Goal: Contribute content: Contribute content

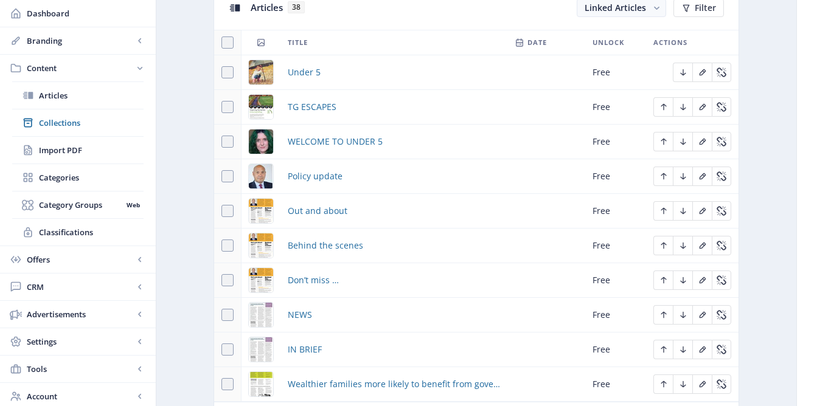
scroll to position [569, 0]
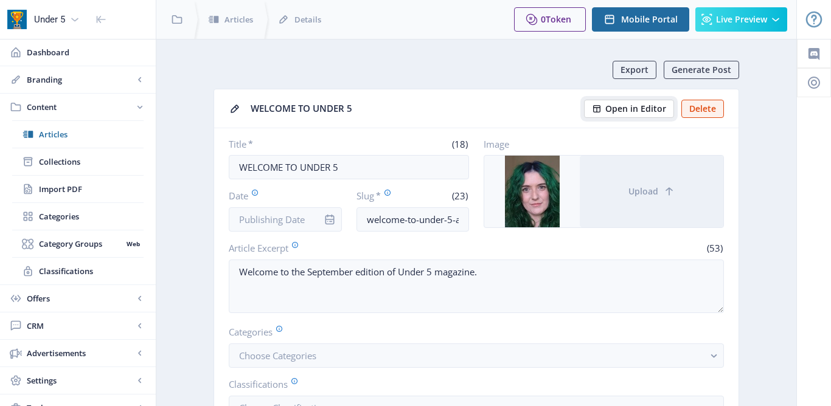
click at [631, 105] on span "Open in Editor" at bounding box center [635, 109] width 61 height 10
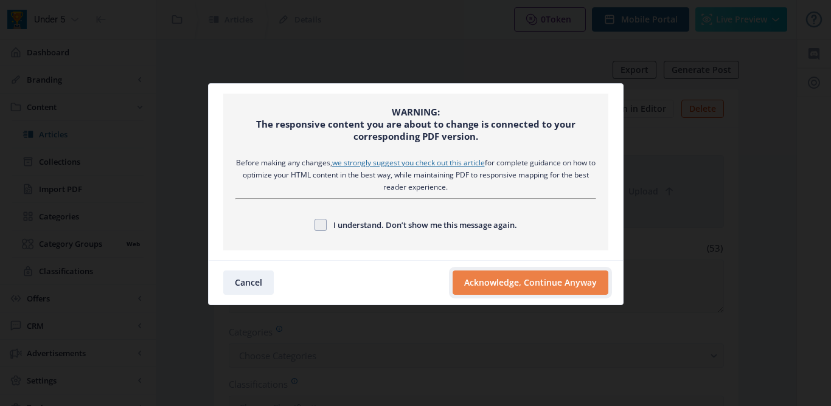
click at [516, 273] on button "Acknowledge, Continue Anyway" at bounding box center [531, 283] width 156 height 24
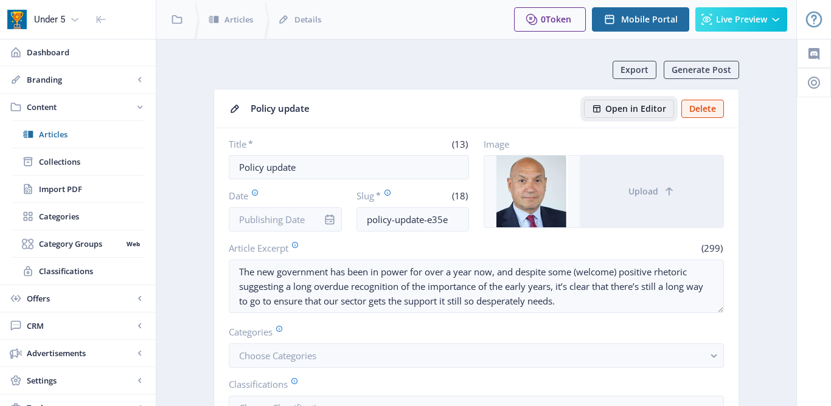
click at [635, 111] on span "Open in Editor" at bounding box center [635, 109] width 61 height 10
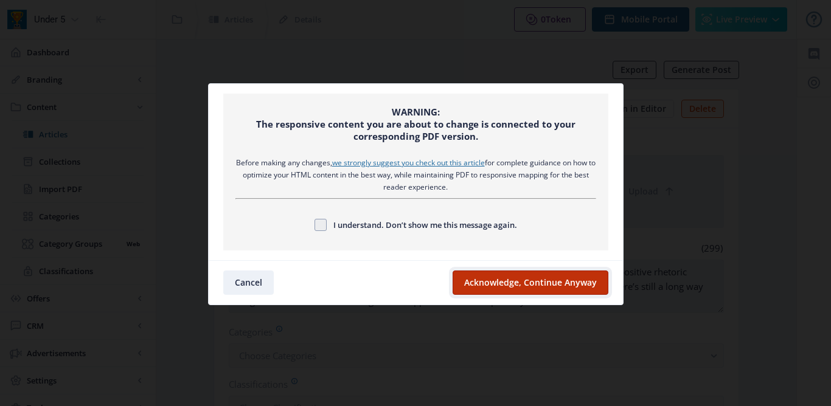
click at [471, 277] on button "Acknowledge, Continue Anyway" at bounding box center [531, 283] width 156 height 24
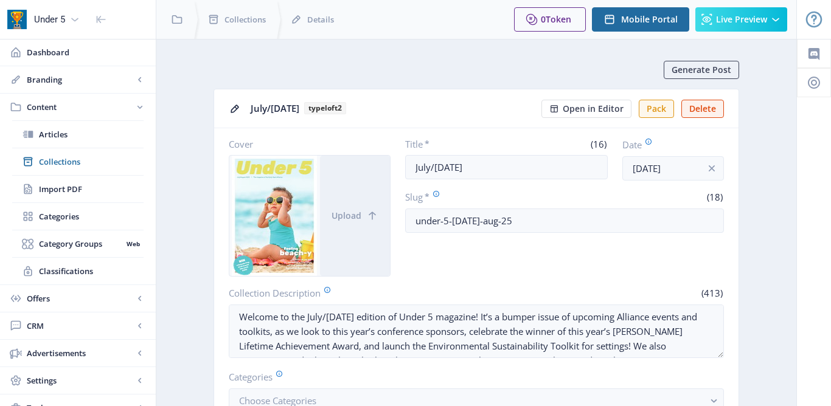
scroll to position [413, 0]
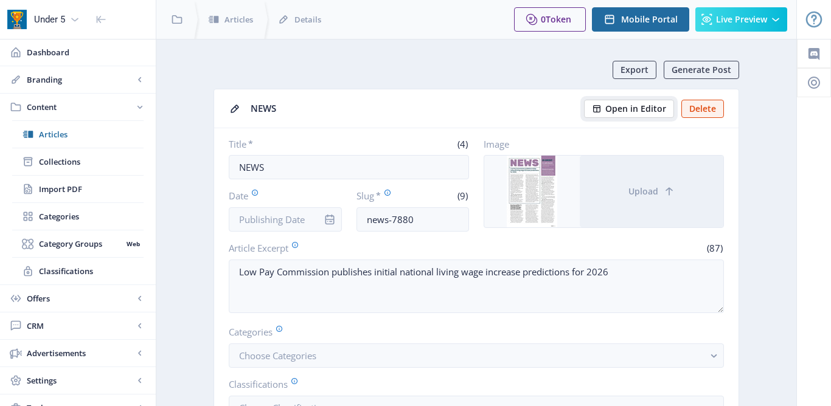
click at [607, 109] on span "Open in Editor" at bounding box center [635, 109] width 61 height 10
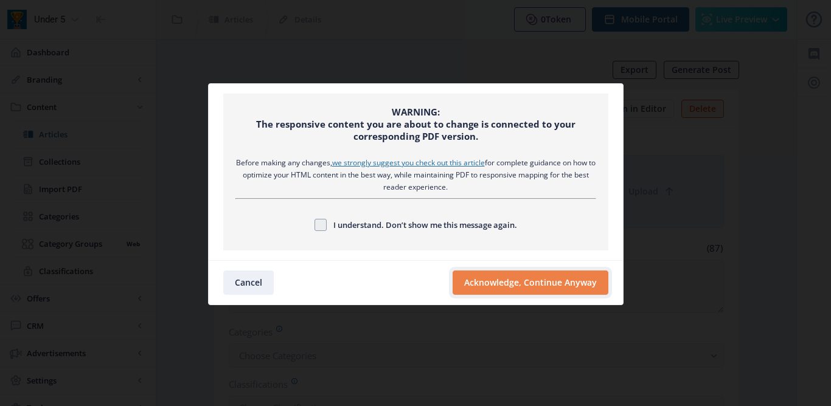
click at [507, 290] on button "Acknowledge, Continue Anyway" at bounding box center [531, 283] width 156 height 24
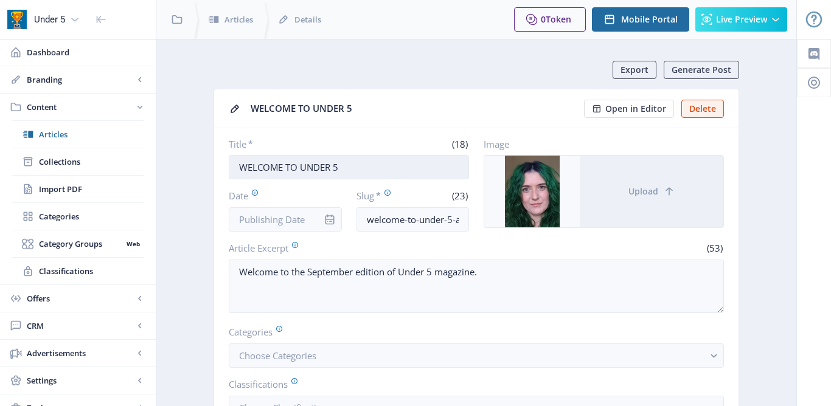
click at [345, 172] on input "WELCOME TO UNDER 5" at bounding box center [349, 167] width 240 height 24
type input "Welcome to Under 5"
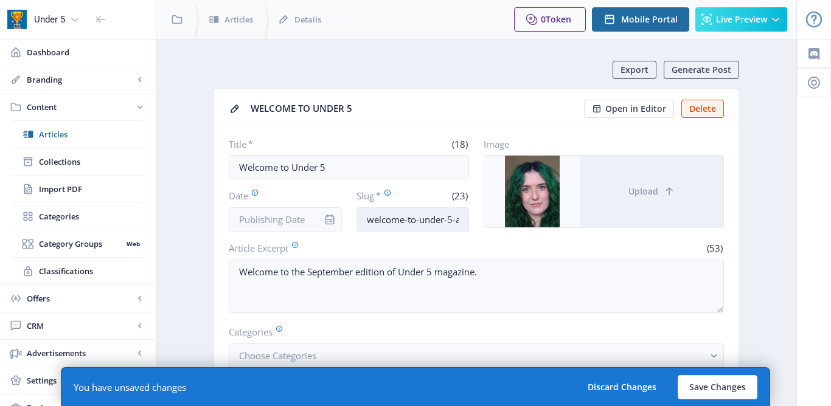
click at [396, 224] on input "welcome-to-under-5-a5ab" at bounding box center [412, 219] width 113 height 24
drag, startPoint x: 456, startPoint y: 220, endPoint x: 474, endPoint y: 217, distance: 18.4
click at [475, 218] on div "Title * (18) Welcome to Under 5 Date Slug * (23) welcome-to-under-5-a5ab Image …" at bounding box center [476, 185] width 495 height 94
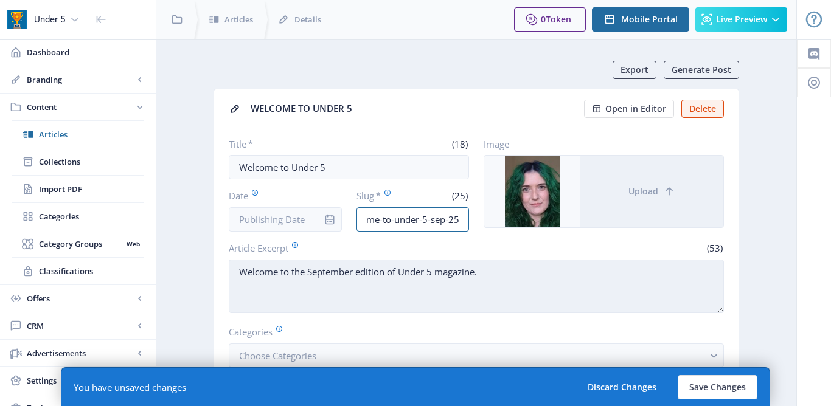
type input "welcome-to-under-5-sep-25"
click at [494, 272] on textarea "Welcome to the September edition of Under 5 magazine." at bounding box center [476, 287] width 495 height 54
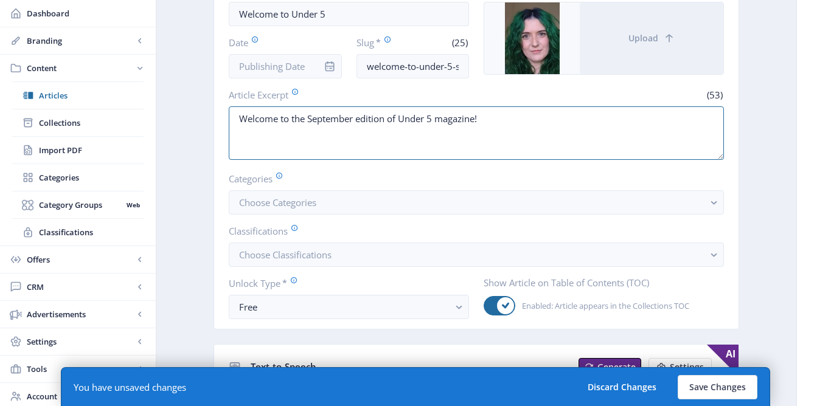
scroll to position [191, 0]
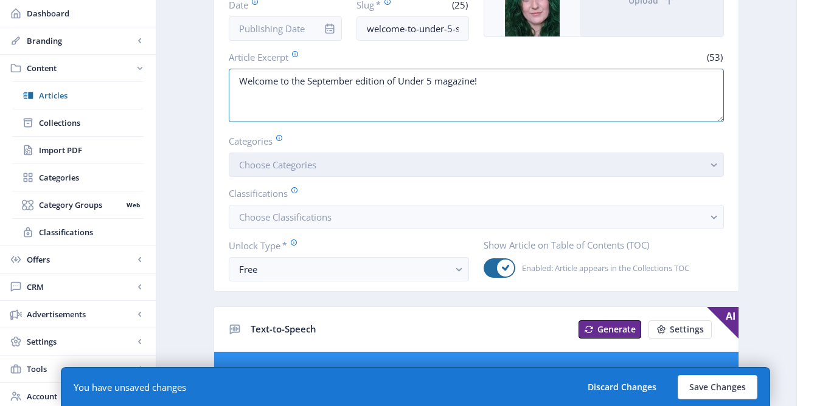
type textarea "Welcome to the September edition of Under 5 magazine!"
click at [605, 165] on button "Choose Categories" at bounding box center [476, 165] width 495 height 24
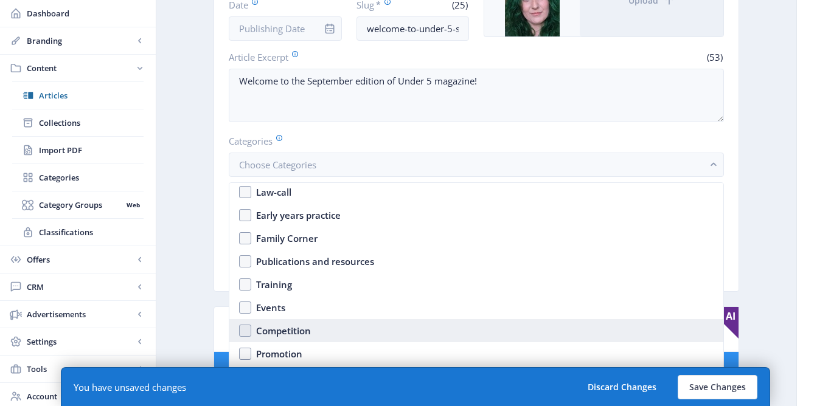
scroll to position [106, 0]
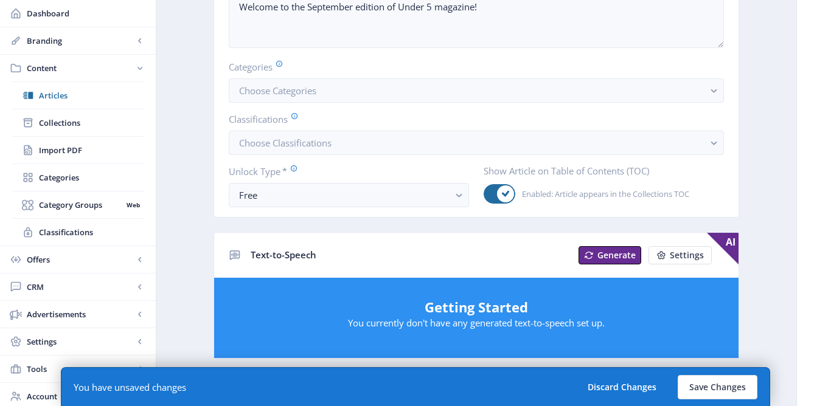
scroll to position [277, 0]
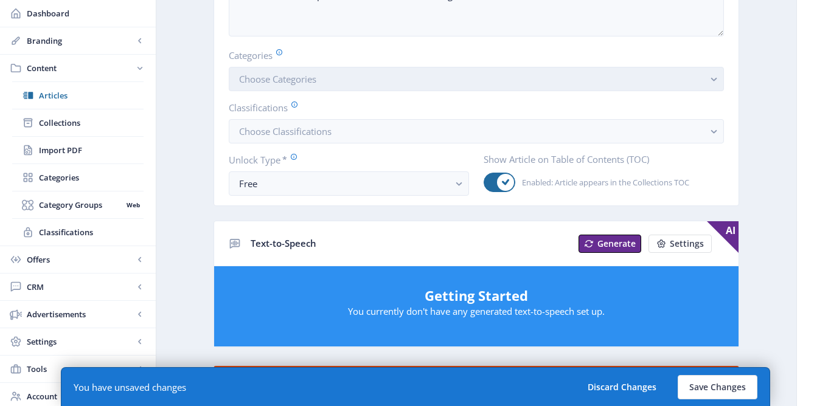
click at [709, 78] on rect "button" at bounding box center [714, 79] width 14 height 14
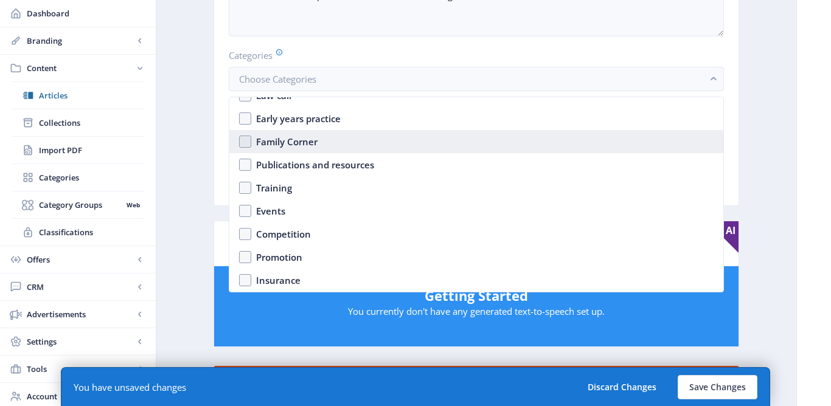
scroll to position [0, 0]
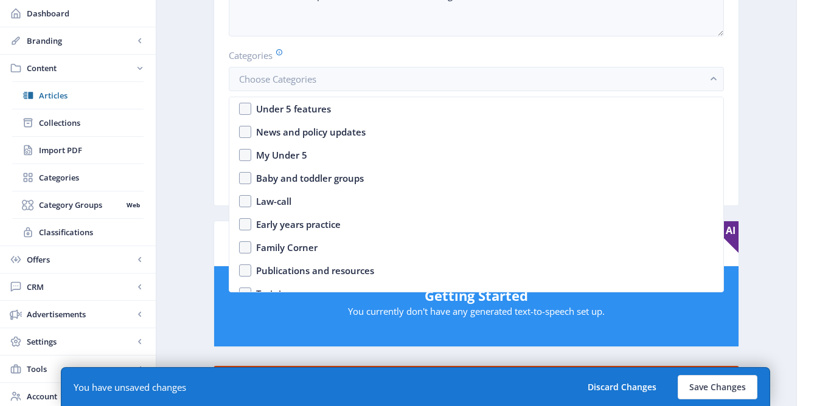
click at [771, 116] on app-content-article "Export Generate Post WELCOME TO UNDER 5 Open in Editor Delete Title * (18) Welc…" at bounding box center [476, 361] width 597 height 1154
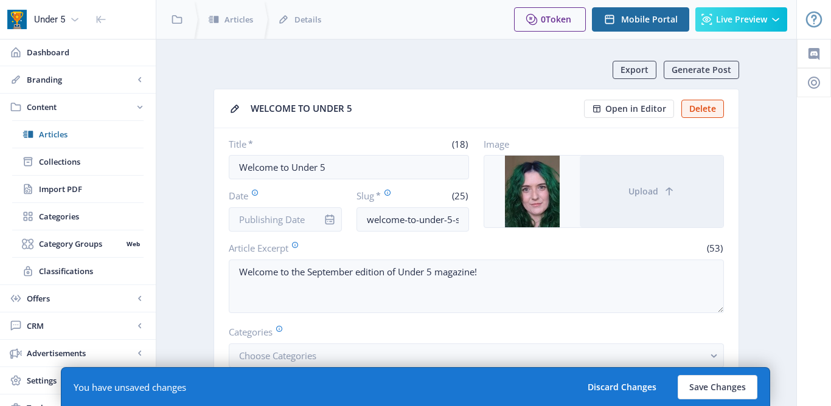
scroll to position [277, 0]
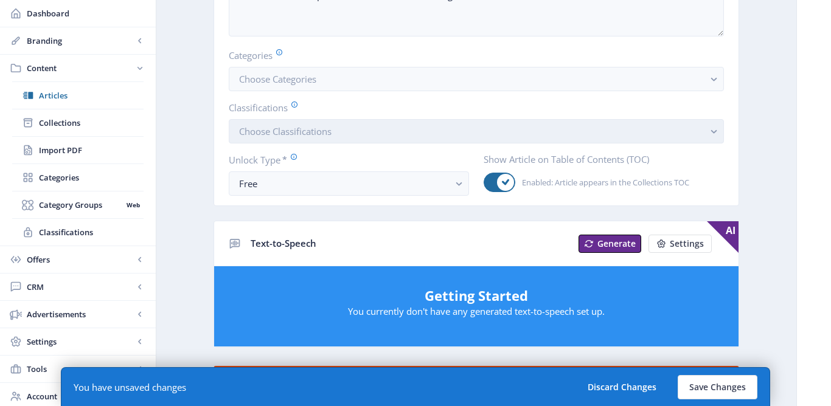
click at [541, 127] on button "Choose Classifications" at bounding box center [476, 131] width 495 height 24
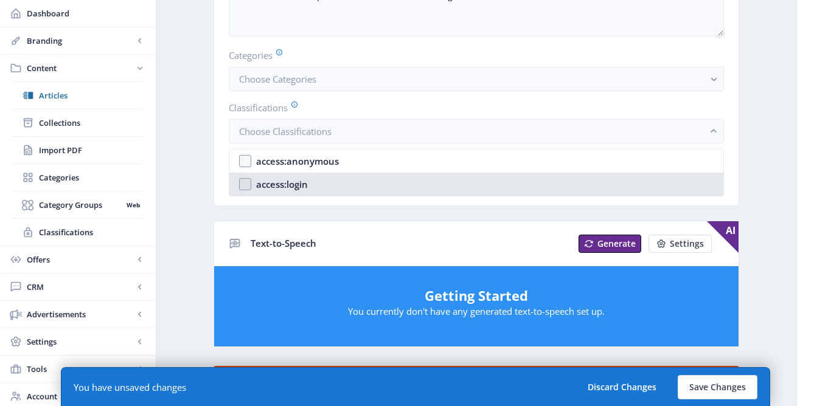
click at [347, 175] on nb-option "access:login" at bounding box center [476, 184] width 494 height 23
checkbox input "true"
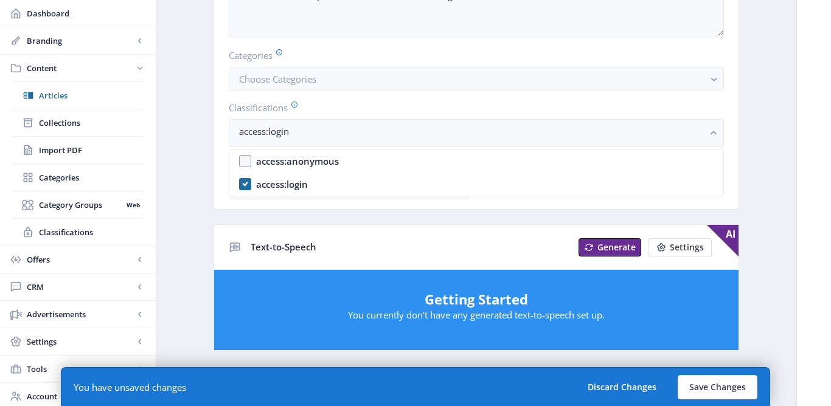
click at [331, 212] on div "Export Generate Post WELCOME TO UNDER 5 Open in Editor Delete Title * (18) Welc…" at bounding box center [476, 353] width 526 height 1139
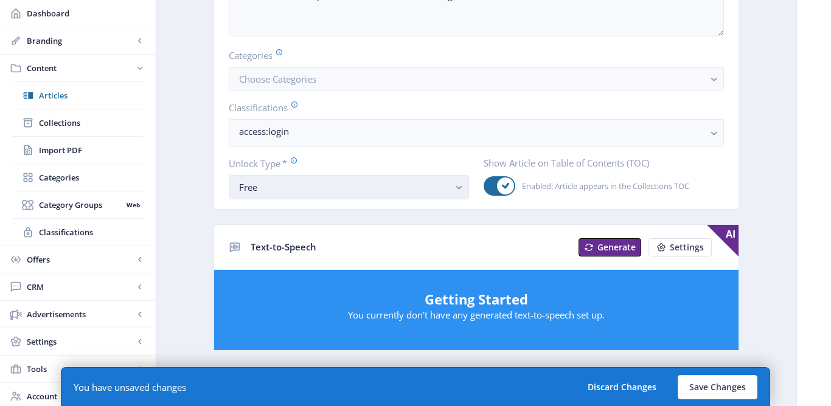
click at [338, 182] on div "Free" at bounding box center [344, 187] width 210 height 15
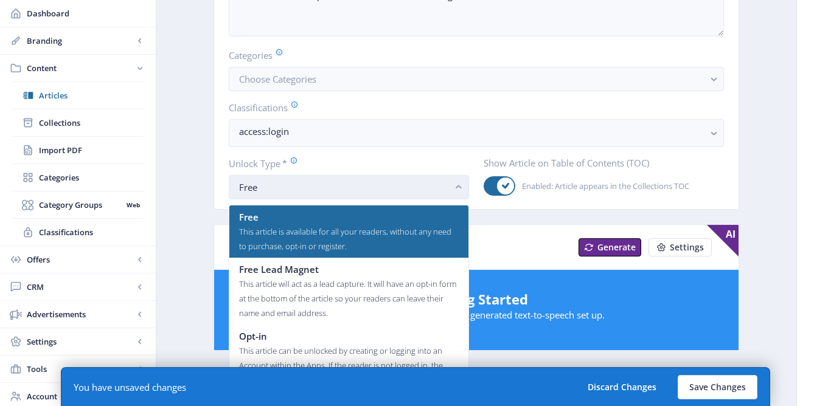
scroll to position [0, 0]
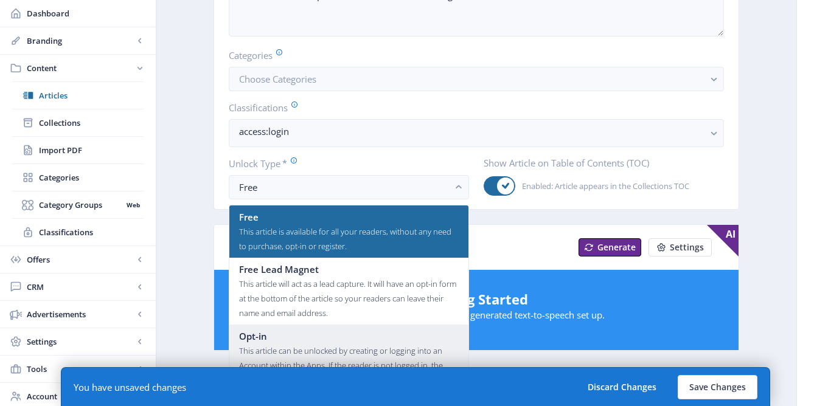
click at [306, 349] on div "This article can be unlocked by creating or logging into an Account within the …" at bounding box center [349, 373] width 220 height 58
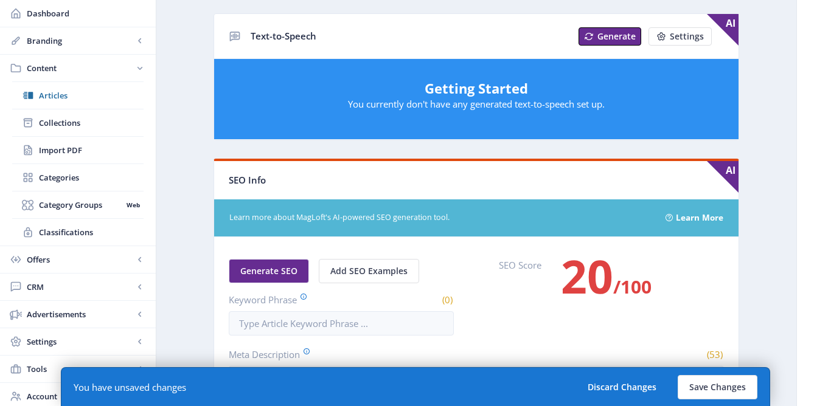
scroll to position [717, 0]
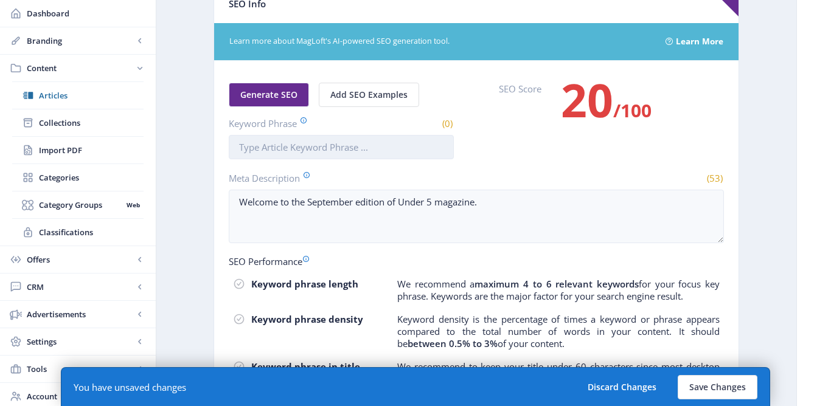
click at [317, 145] on input "Keyword Phrase" at bounding box center [341, 147] width 225 height 24
type input "Welcome"
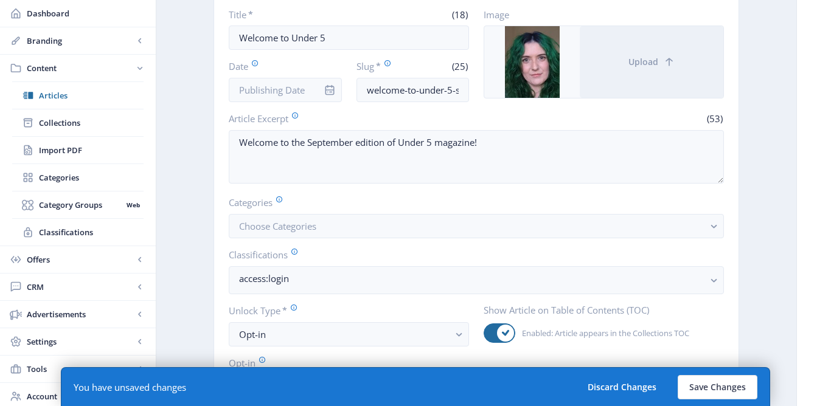
scroll to position [0, 0]
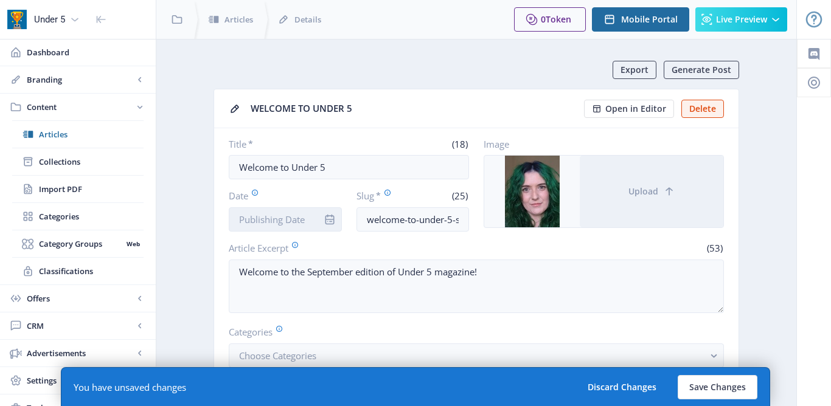
click at [279, 221] on input "Date" at bounding box center [285, 219] width 113 height 24
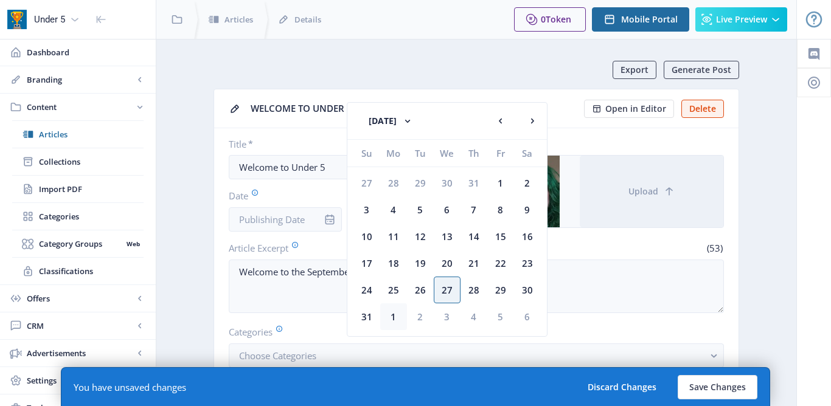
click at [397, 315] on div "1" at bounding box center [393, 317] width 27 height 27
type input "Sep 1, 2025"
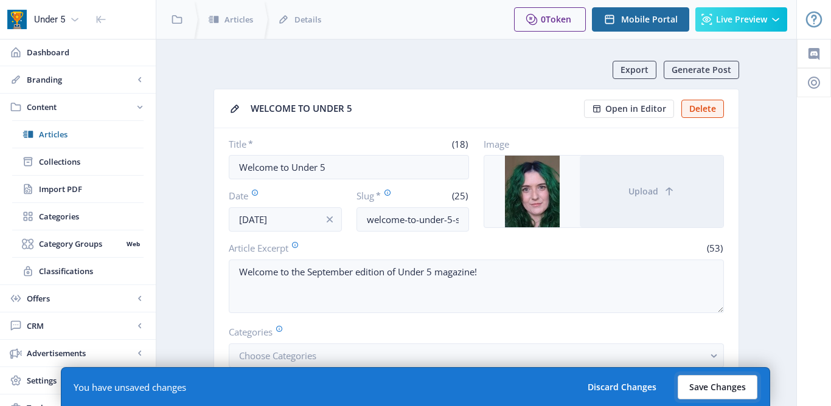
click at [725, 390] on button "Save Changes" at bounding box center [718, 387] width 80 height 24
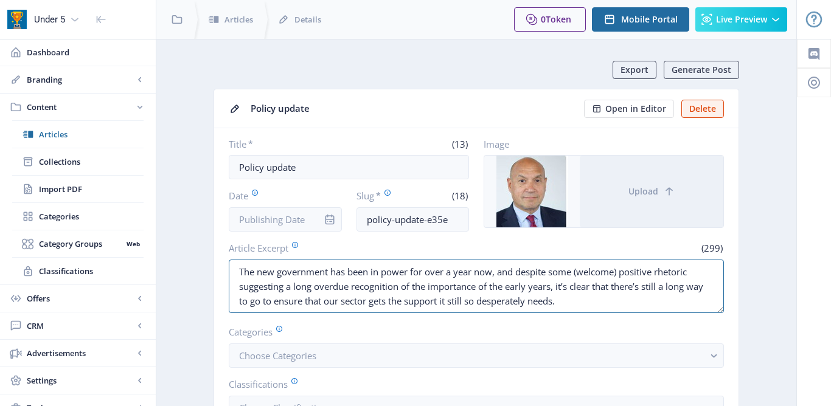
drag, startPoint x: 237, startPoint y: 270, endPoint x: 640, endPoint y: 327, distance: 407.3
click at [640, 329] on nb-card-body "Title * (13) Policy update Date Slug * (18) policy-update-e35e Image Upload Art…" at bounding box center [476, 305] width 524 height 354
paste textarea "We catch up with Early Years Alliance CEO [PERSON_NAME] to find out the latest …"
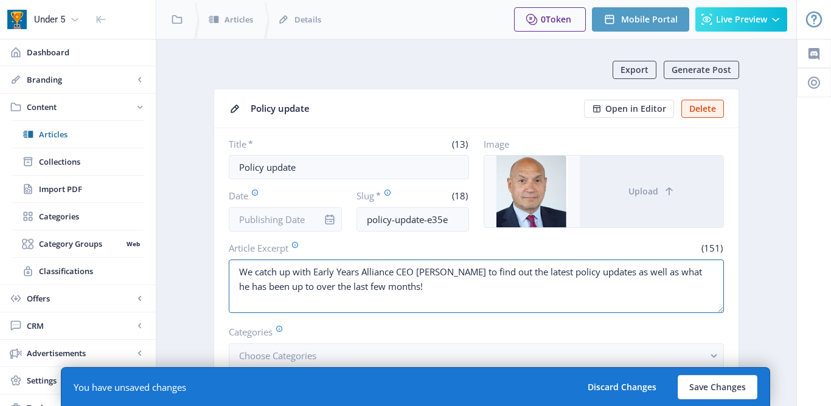
type textarea "We catch up with Early Years Alliance CEO [PERSON_NAME] to find out the latest …"
click at [367, 218] on input "policy-update-e35e" at bounding box center [412, 219] width 113 height 24
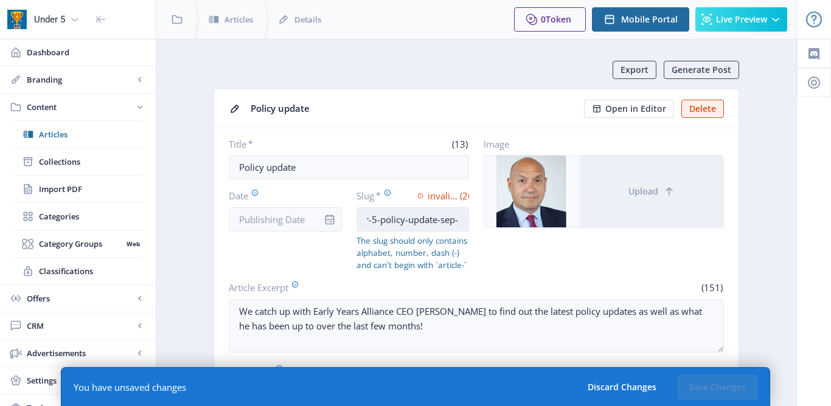
scroll to position [0, 33]
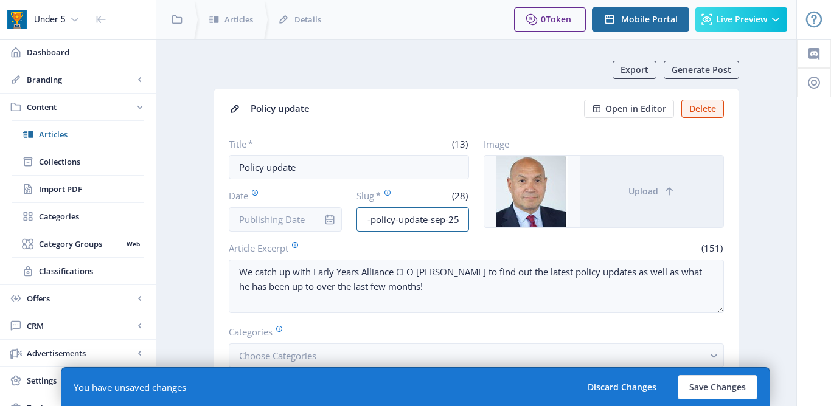
type input "under-5-policy-update-sep-25"
click at [319, 225] on div at bounding box center [329, 219] width 24 height 24
click at [314, 223] on input "Date" at bounding box center [285, 219] width 113 height 24
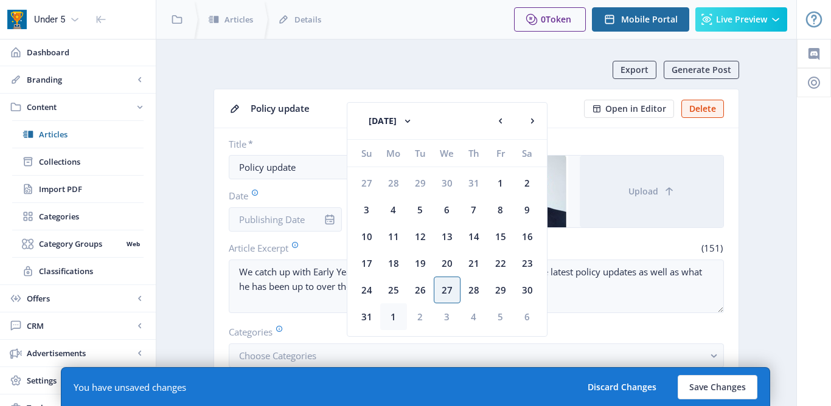
click at [394, 317] on div "1" at bounding box center [393, 317] width 27 height 27
type input "Sep 1, 2025"
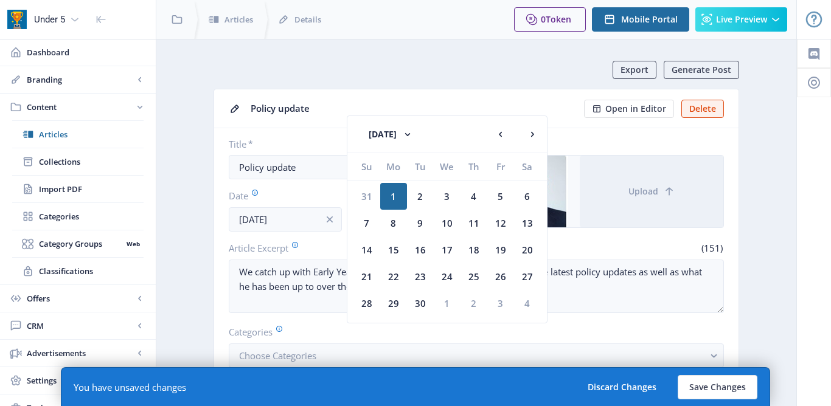
click at [324, 120] on nb-card-header "Policy update Open in Editor Delete" at bounding box center [476, 108] width 524 height 39
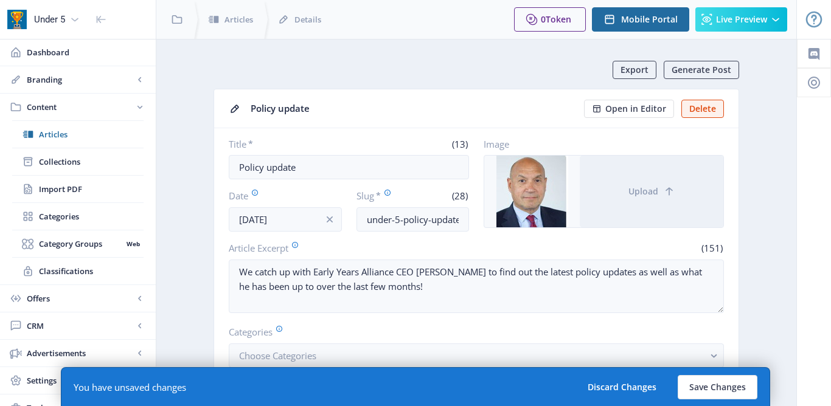
scroll to position [221, 0]
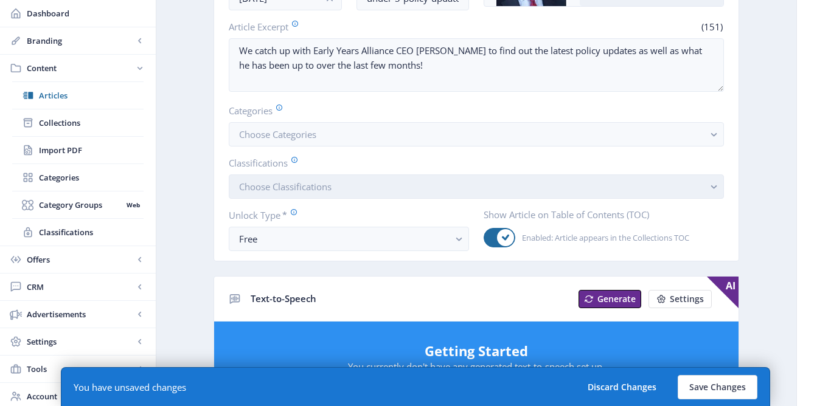
click at [323, 189] on span "Choose Classifications" at bounding box center [285, 187] width 92 height 12
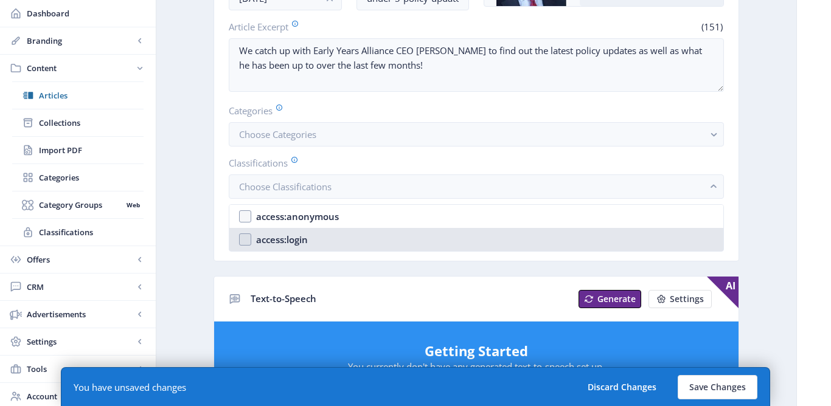
click at [304, 238] on div "access:login" at bounding box center [282, 239] width 52 height 15
checkbox input "true"
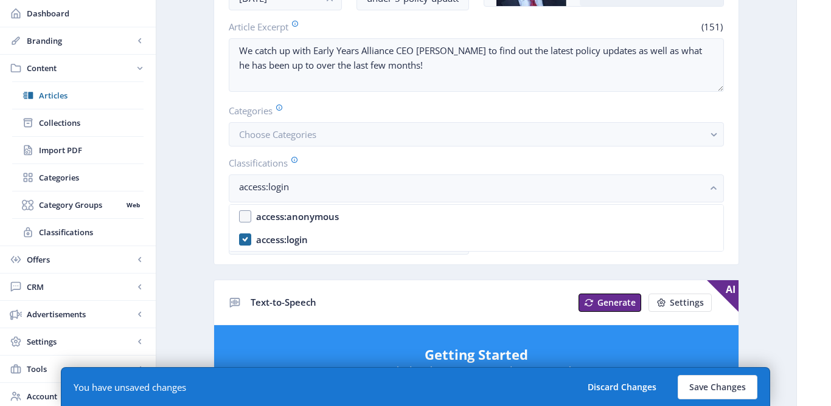
click at [284, 266] on div "Export Generate Post Policy update Open in Editor Delete Title * (13) Policy up…" at bounding box center [476, 408] width 526 height 1139
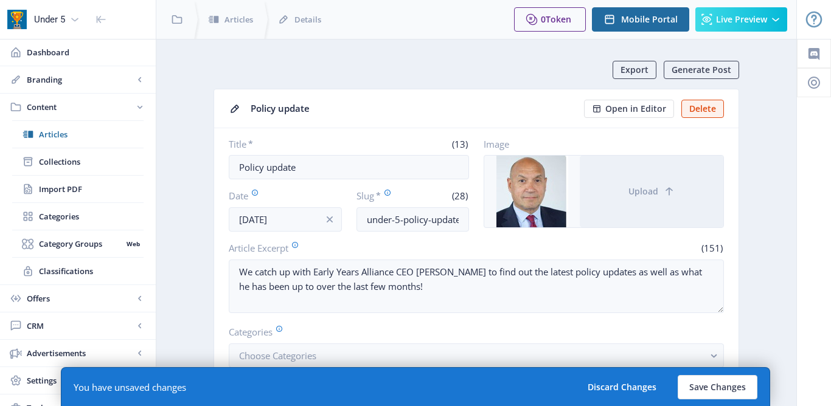
scroll to position [221, 0]
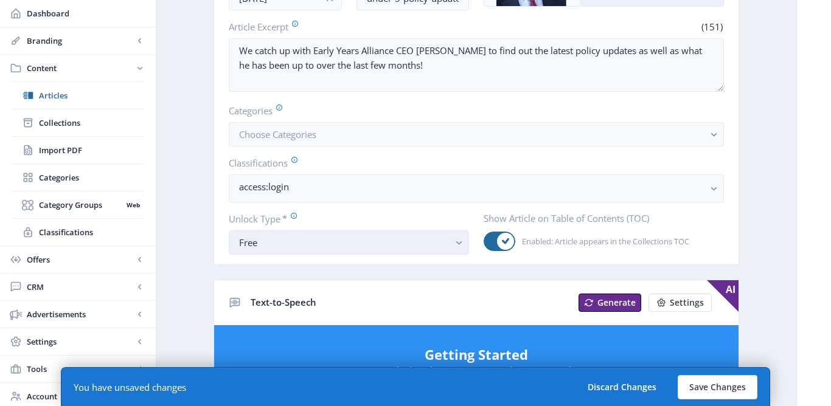
click at [284, 246] on div "Free" at bounding box center [344, 242] width 210 height 15
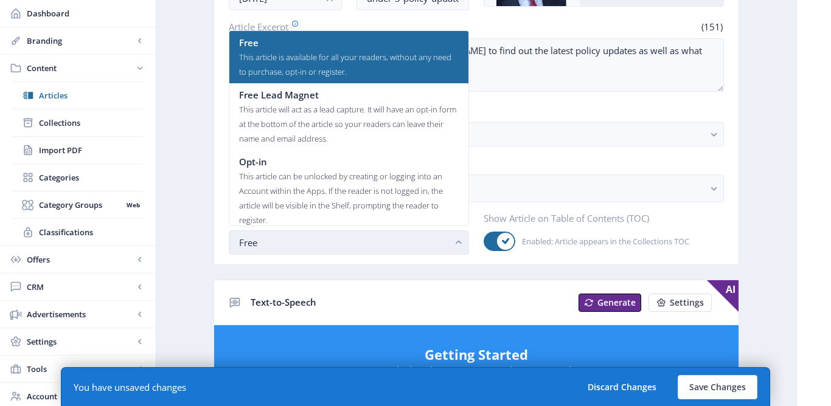
scroll to position [0, 0]
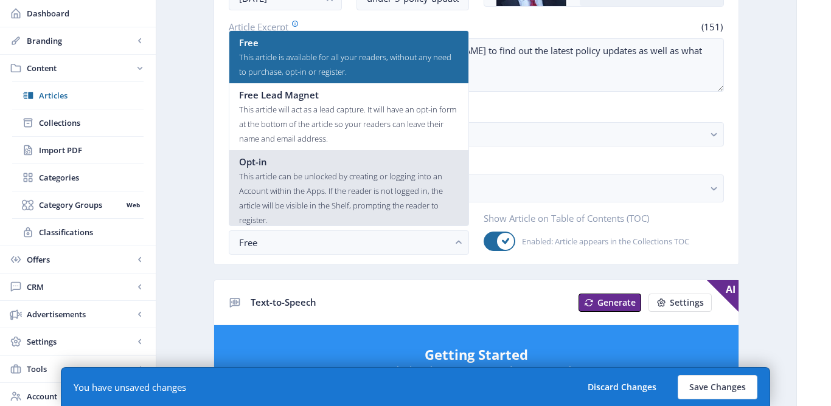
click at [300, 169] on div "This article can be unlocked by creating or logging into an Account within the …" at bounding box center [349, 198] width 220 height 58
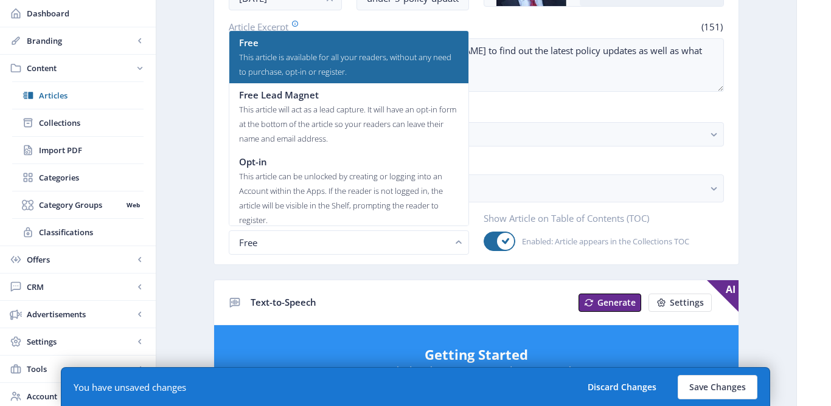
scroll to position [221, 0]
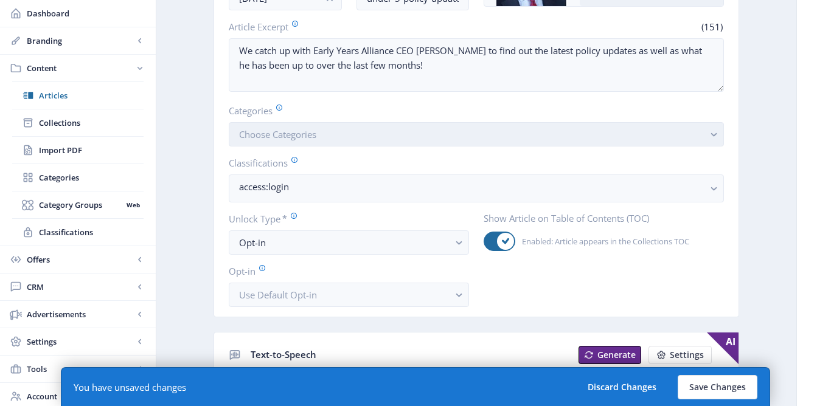
click at [343, 137] on button "Choose Categories" at bounding box center [476, 134] width 495 height 24
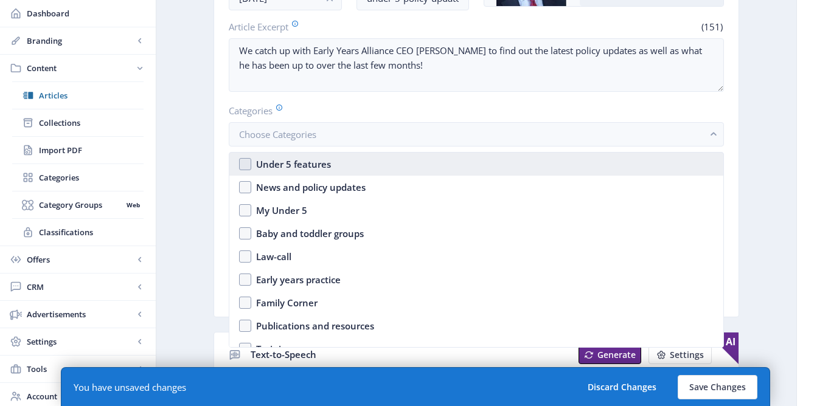
click at [324, 164] on div "Under 5 features" at bounding box center [293, 164] width 75 height 15
checkbox input "true"
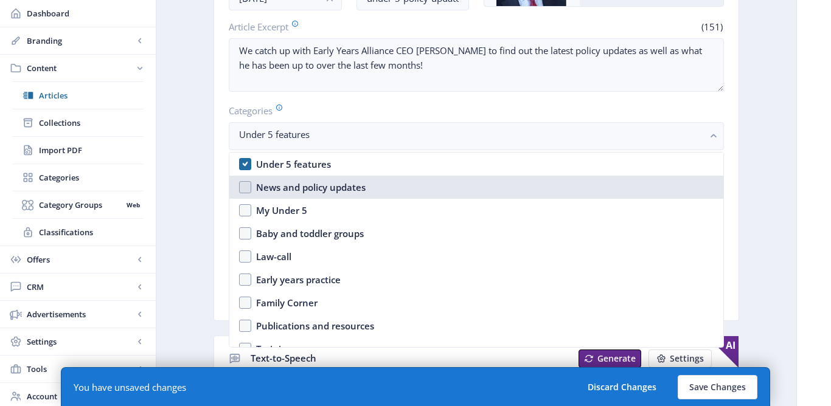
click at [300, 192] on div "News and policy updates" at bounding box center [310, 187] width 109 height 15
checkbox input "true"
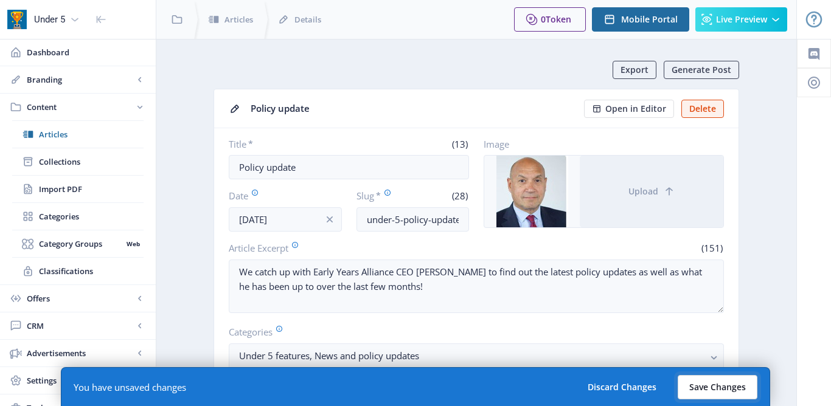
click at [704, 392] on button "Save Changes" at bounding box center [718, 387] width 80 height 24
click at [720, 384] on button "Save Changes" at bounding box center [718, 387] width 80 height 24
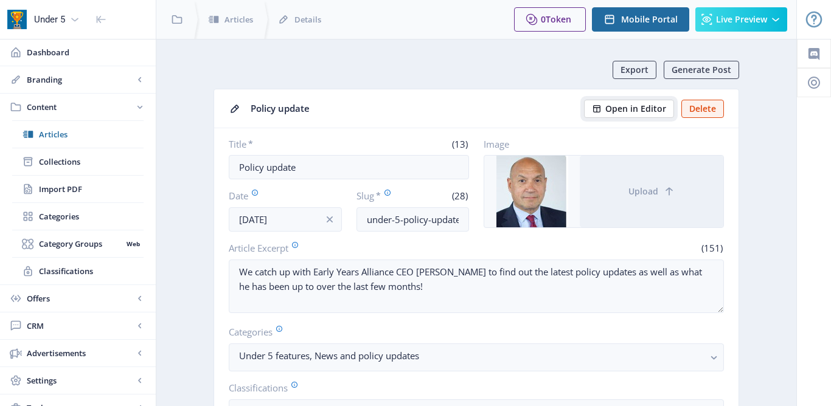
click at [636, 110] on span "Open in Editor" at bounding box center [635, 109] width 61 height 10
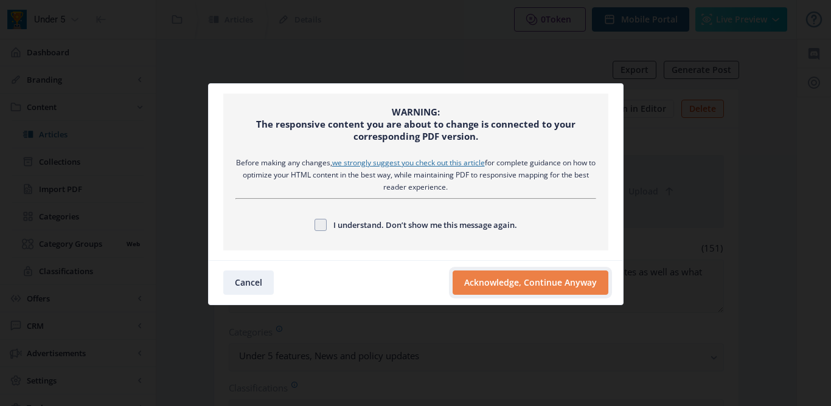
click at [479, 282] on button "Acknowledge, Continue Anyway" at bounding box center [531, 283] width 156 height 24
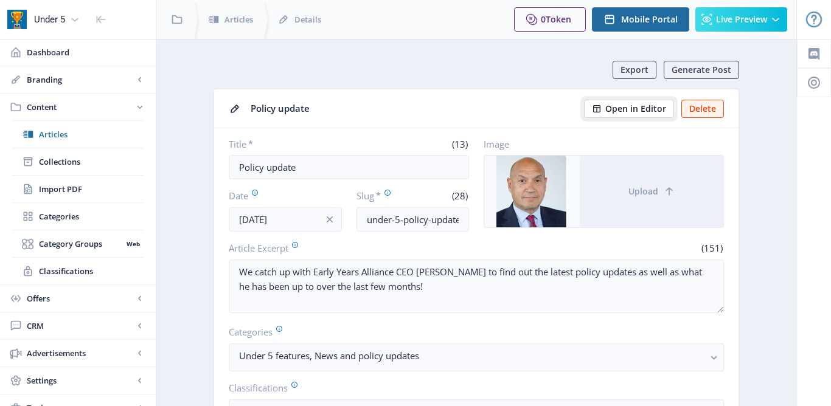
click at [635, 108] on span "Open in Editor" at bounding box center [635, 109] width 61 height 10
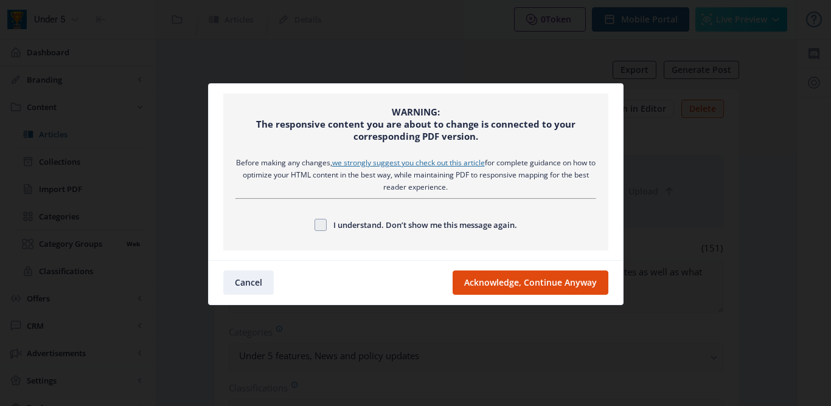
click at [479, 304] on nb-card-footer "Cancel Acknowledge, Continue Anyway" at bounding box center [416, 282] width 414 height 44
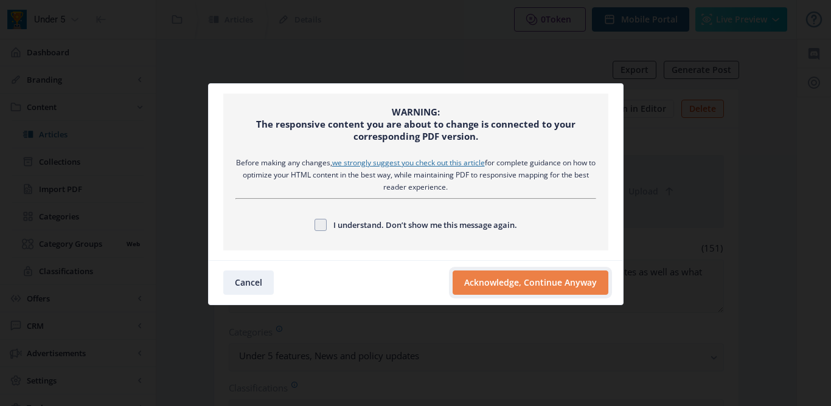
click at [475, 278] on button "Acknowledge, Continue Anyway" at bounding box center [531, 283] width 156 height 24
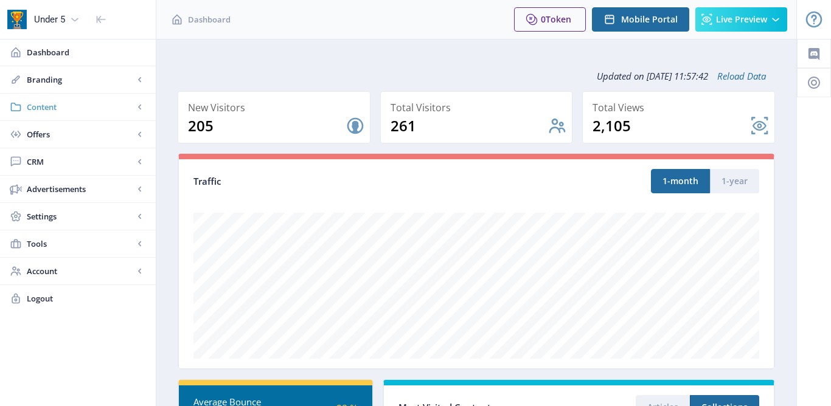
click at [141, 108] on rect at bounding box center [140, 107] width 12 height 12
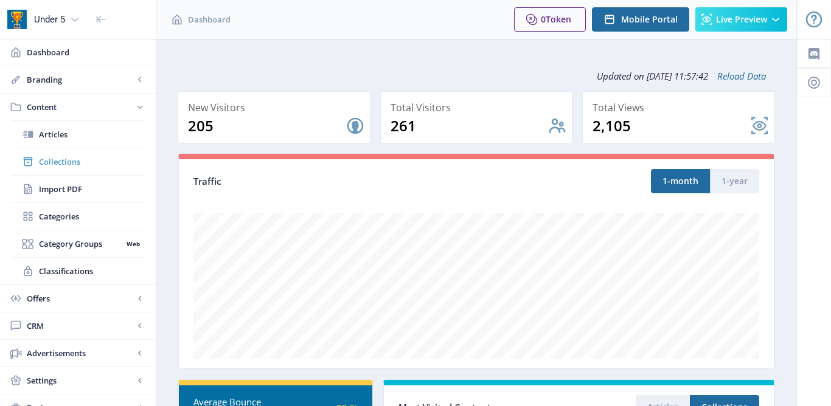
click at [59, 167] on span "Collections" at bounding box center [91, 162] width 105 height 12
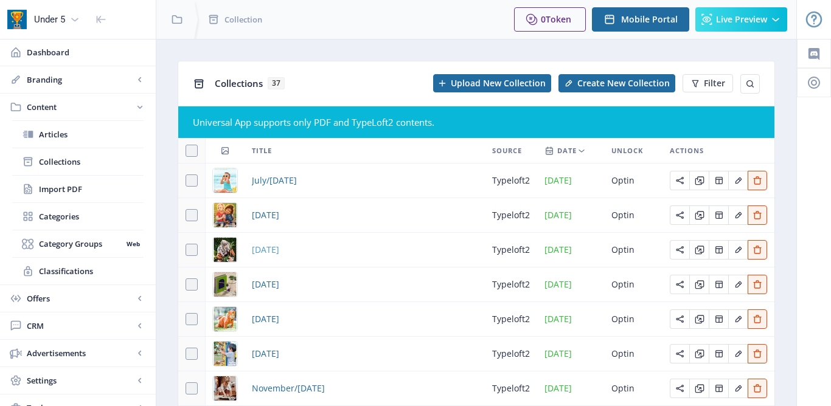
click at [256, 250] on span "April 2025" at bounding box center [265, 250] width 27 height 15
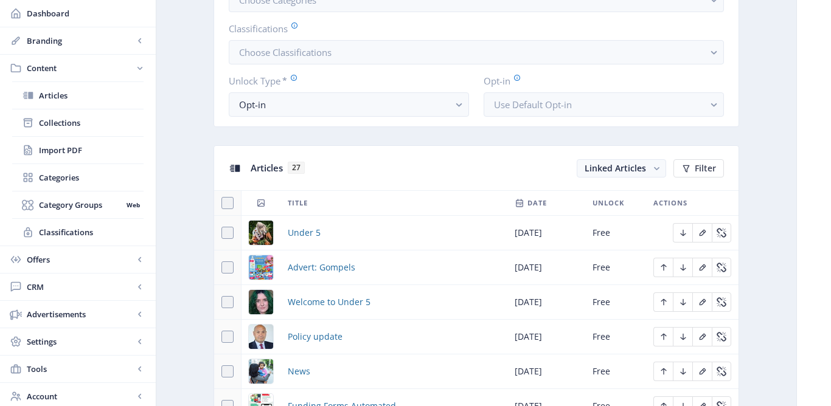
scroll to position [439, 0]
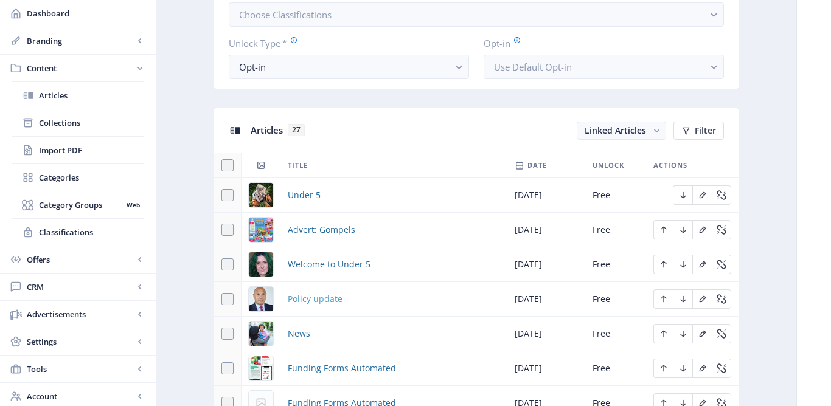
click at [311, 297] on span "Policy update" at bounding box center [315, 299] width 55 height 15
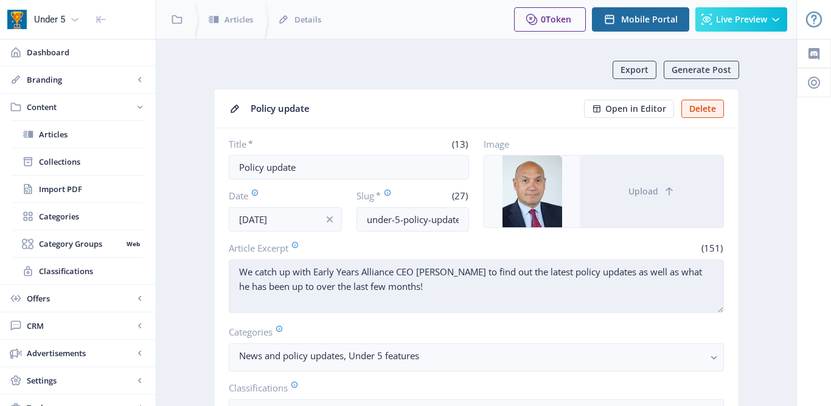
drag, startPoint x: 239, startPoint y: 271, endPoint x: 426, endPoint y: 292, distance: 188.5
click at [426, 292] on textarea "We catch up with Early Years Alliance CEO Neil Leitch to find out the latest po…" at bounding box center [476, 287] width 495 height 54
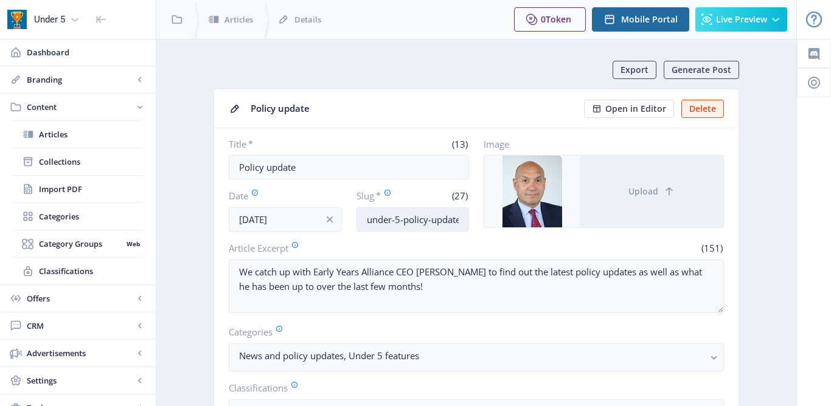
click at [434, 221] on input "under-5-policy-update-apr25" at bounding box center [412, 219] width 113 height 24
click at [645, 104] on span "Open in Editor" at bounding box center [635, 109] width 61 height 10
click at [64, 159] on span "Collections" at bounding box center [91, 162] width 105 height 12
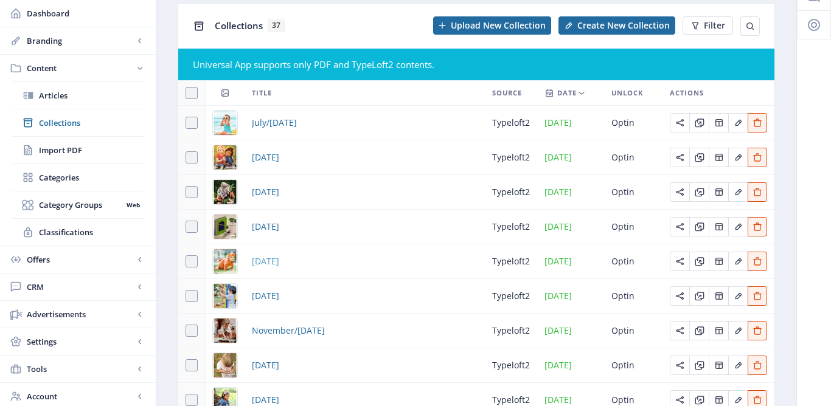
scroll to position [60, 0]
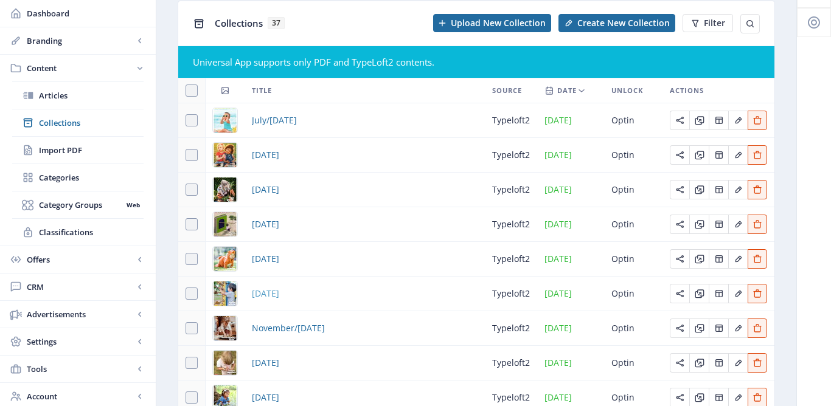
click at [272, 297] on span "January 2025" at bounding box center [265, 293] width 27 height 15
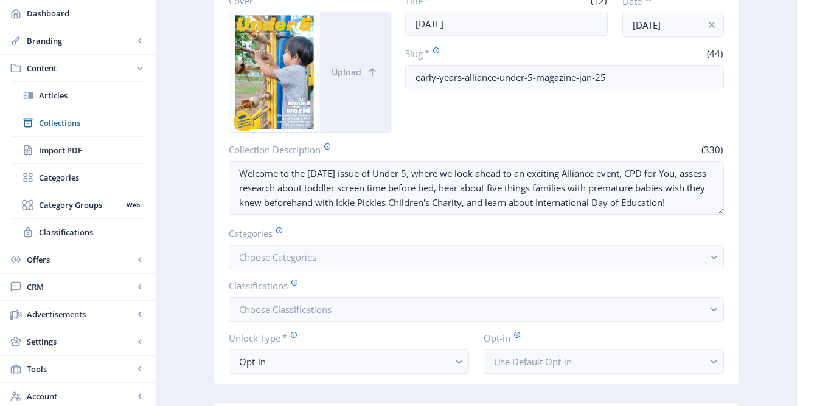
scroll to position [478, 0]
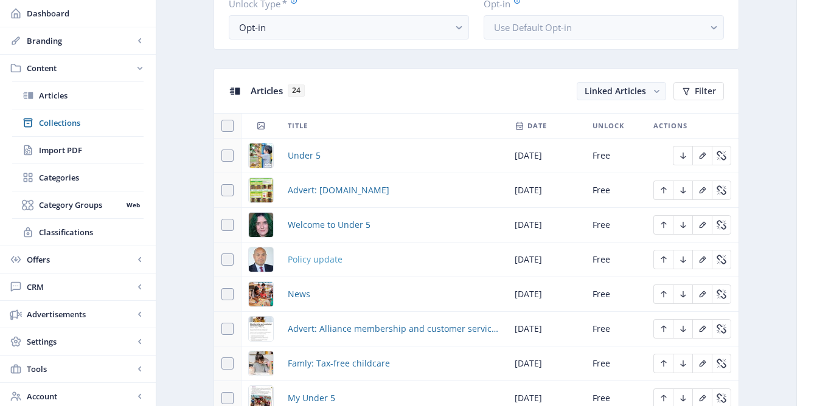
click at [307, 262] on span "Policy update" at bounding box center [315, 259] width 55 height 15
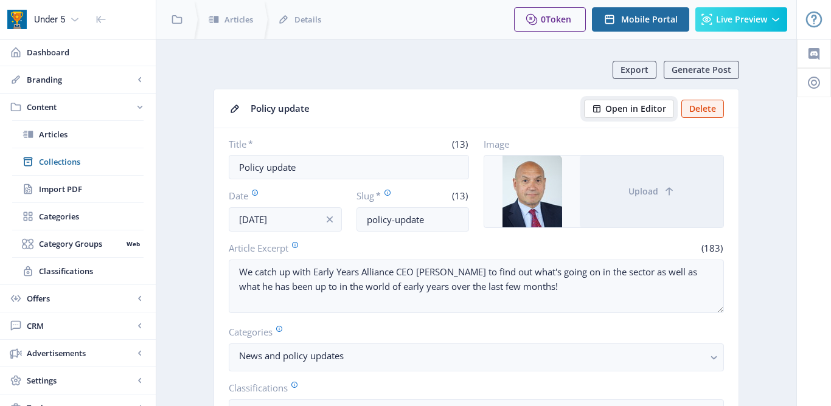
click at [636, 105] on span "Open in Editor" at bounding box center [635, 109] width 61 height 10
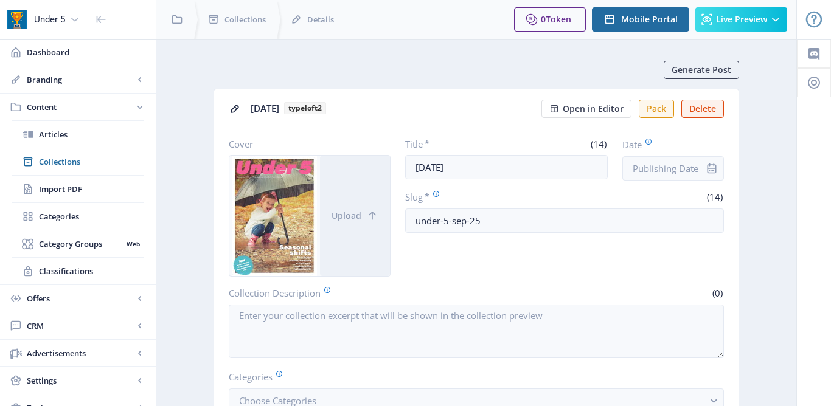
scroll to position [569, 0]
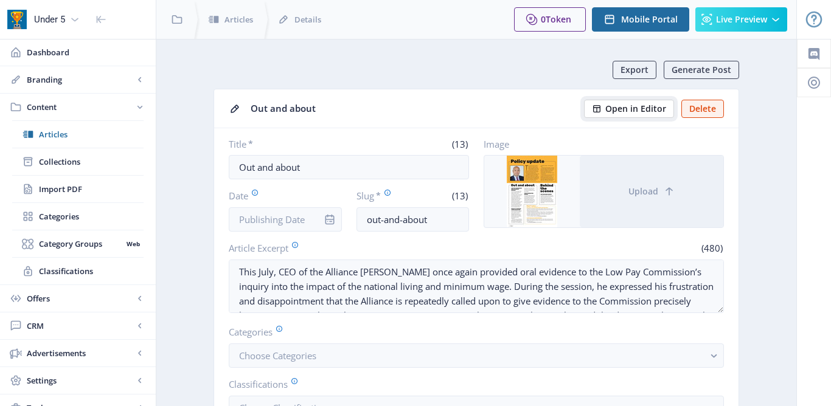
click at [650, 106] on span "Open in Editor" at bounding box center [635, 109] width 61 height 10
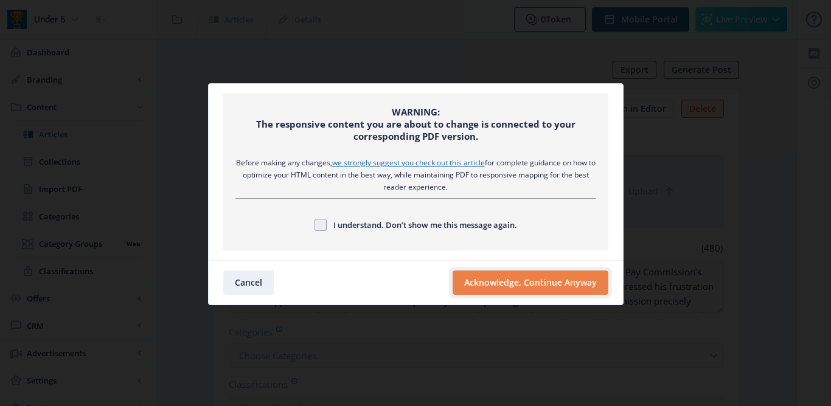
click at [503, 287] on button "Acknowledge, Continue Anyway" at bounding box center [531, 283] width 156 height 24
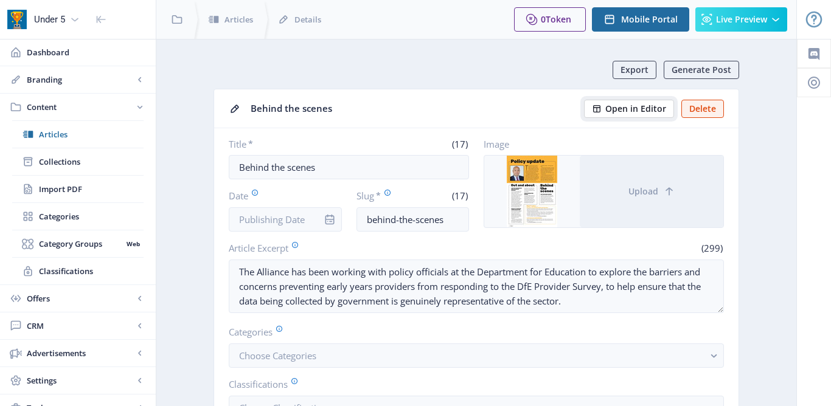
click at [615, 107] on span "Open in Editor" at bounding box center [635, 109] width 61 height 10
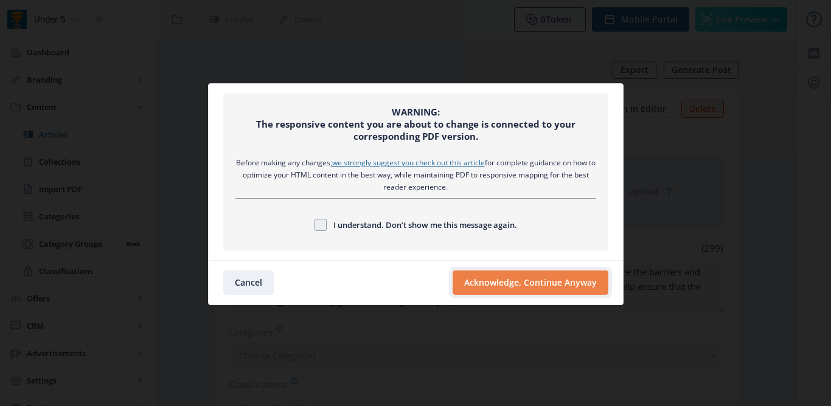
click at [529, 285] on button "Acknowledge, Continue Anyway" at bounding box center [531, 283] width 156 height 24
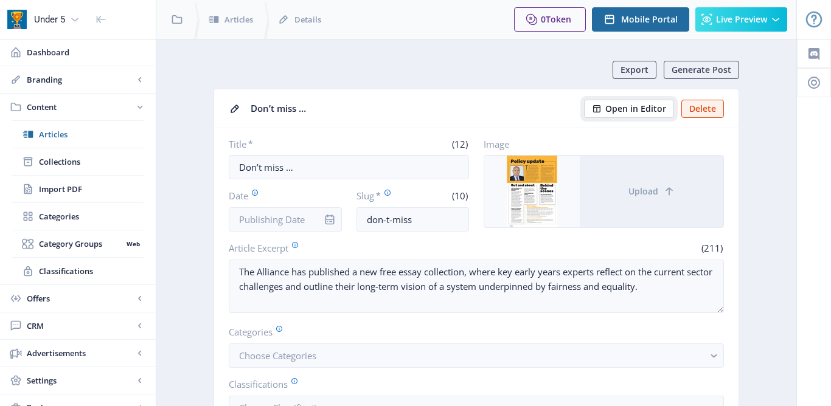
click at [606, 111] on button "Open in Editor" at bounding box center [629, 109] width 90 height 18
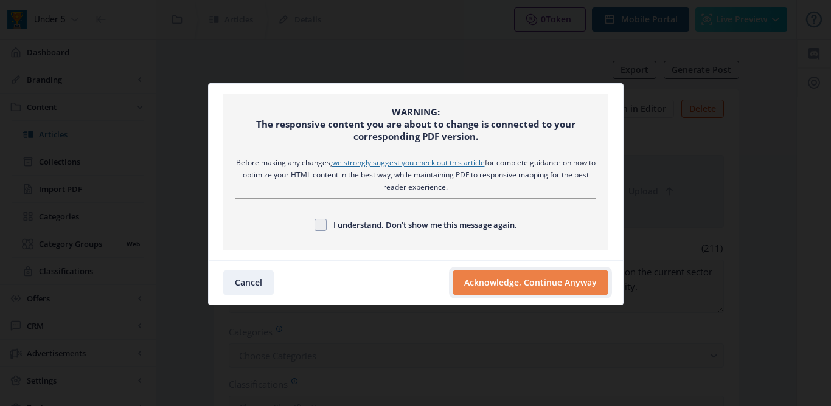
click at [543, 279] on button "Acknowledge, Continue Anyway" at bounding box center [531, 283] width 156 height 24
